Goal: Book appointment/travel/reservation

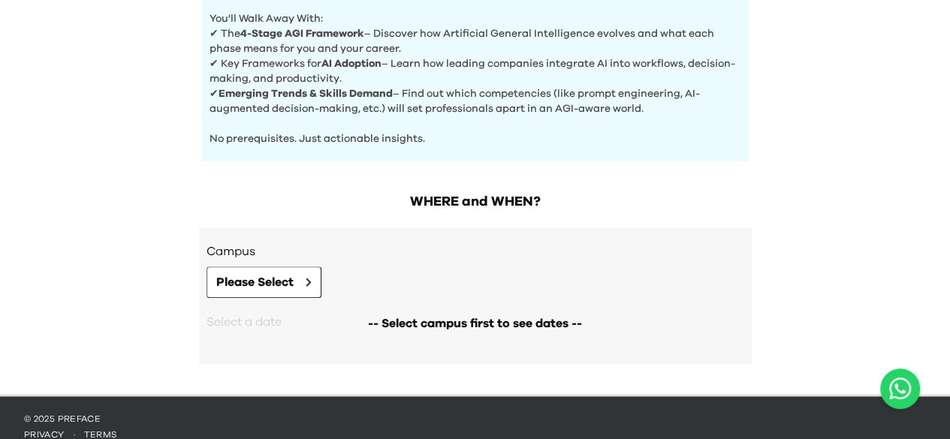
scroll to position [663, 0]
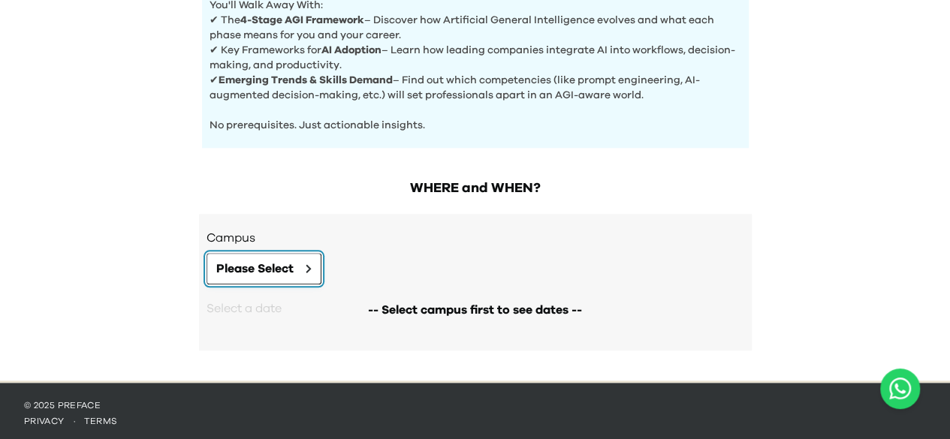
click at [312, 264] on button "Please Select" at bounding box center [264, 269] width 115 height 32
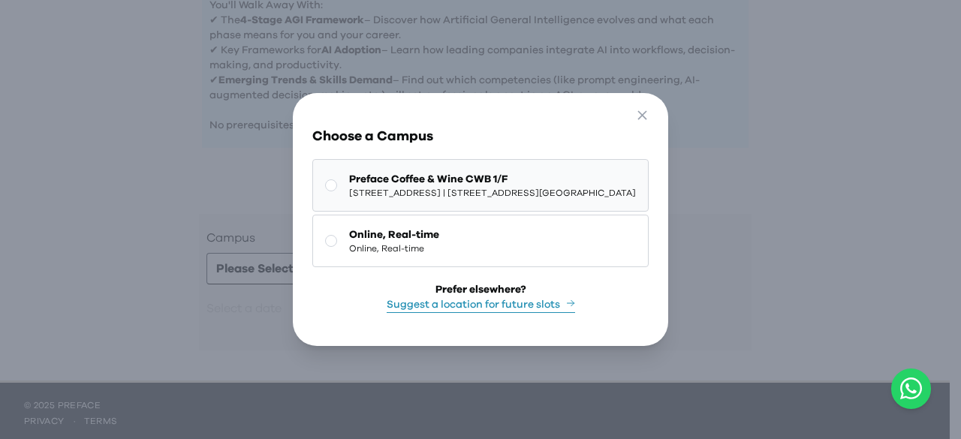
click at [439, 211] on button "Preface Coffee & Wine CWB 1/F 1/F, [STREET_ADDRESS] | [STREET_ADDRESS][GEOGRAPH…" at bounding box center [480, 185] width 337 height 53
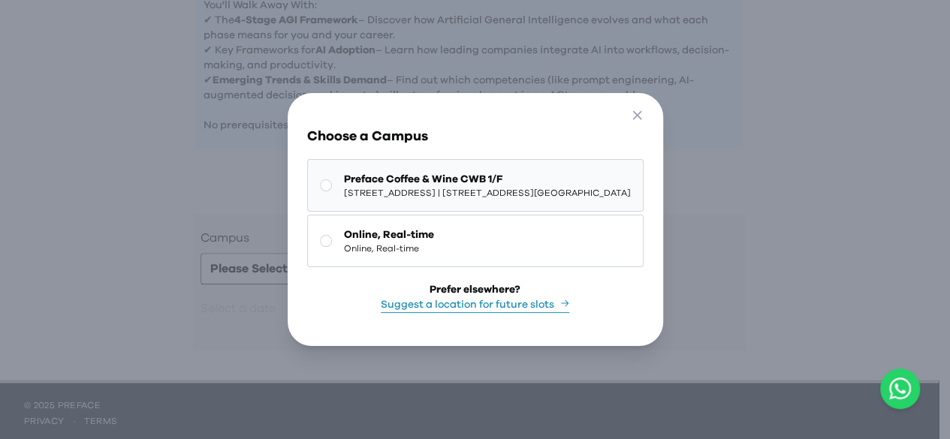
click at [439, 214] on div "Campus Please Select -- Select campus first to see dates -- Select a date Need …" at bounding box center [469, 282] width 553 height 137
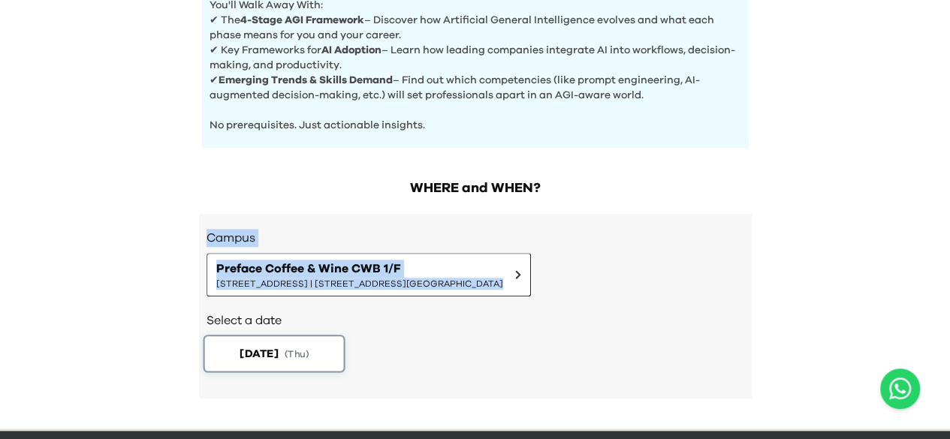
click at [309, 352] on span "( Thu )" at bounding box center [297, 353] width 24 height 13
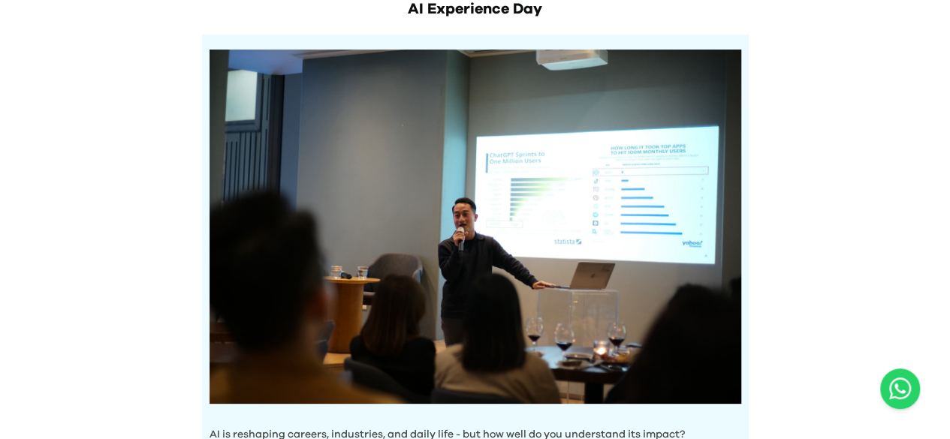
scroll to position [0, 0]
